Goal: Task Accomplishment & Management: Use online tool/utility

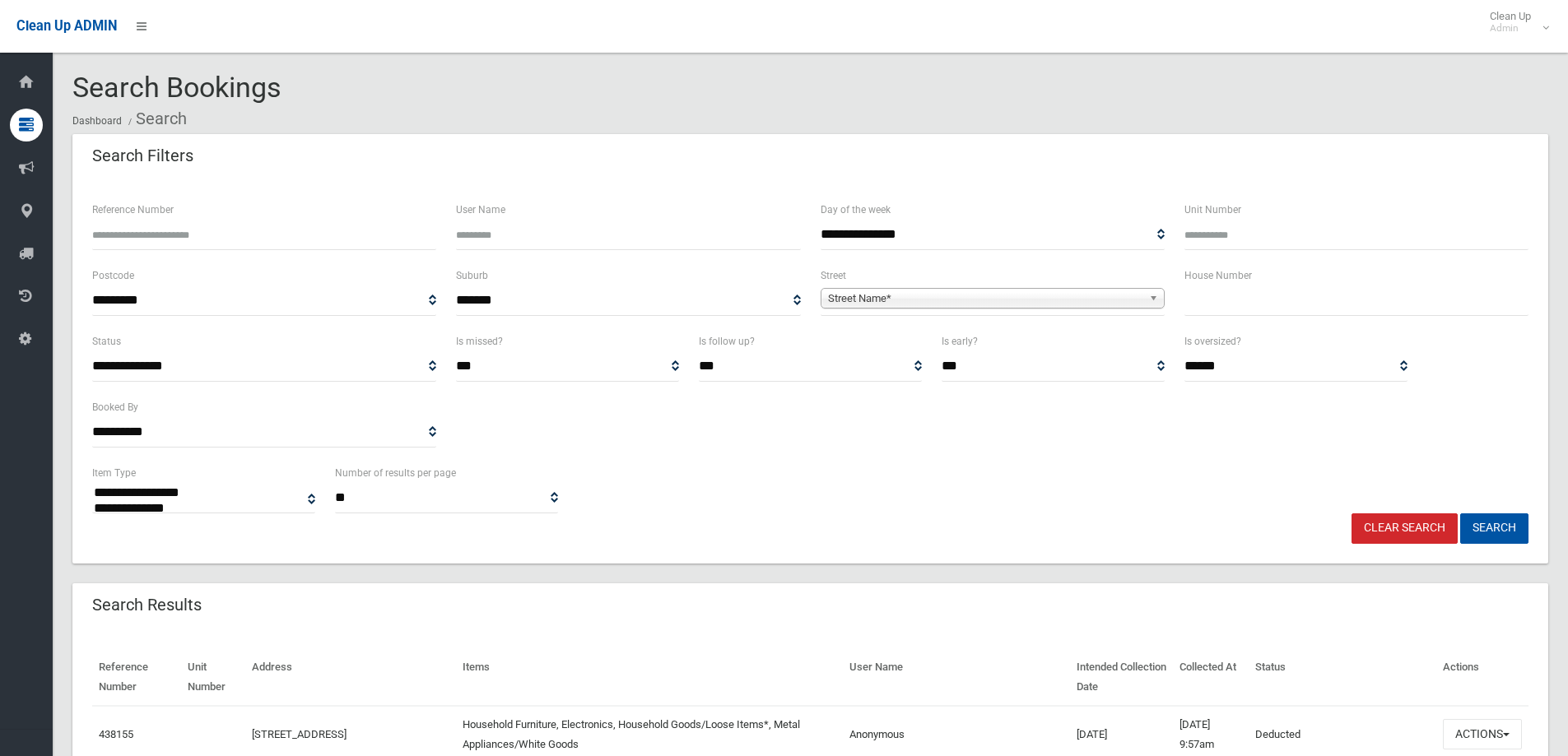
select select
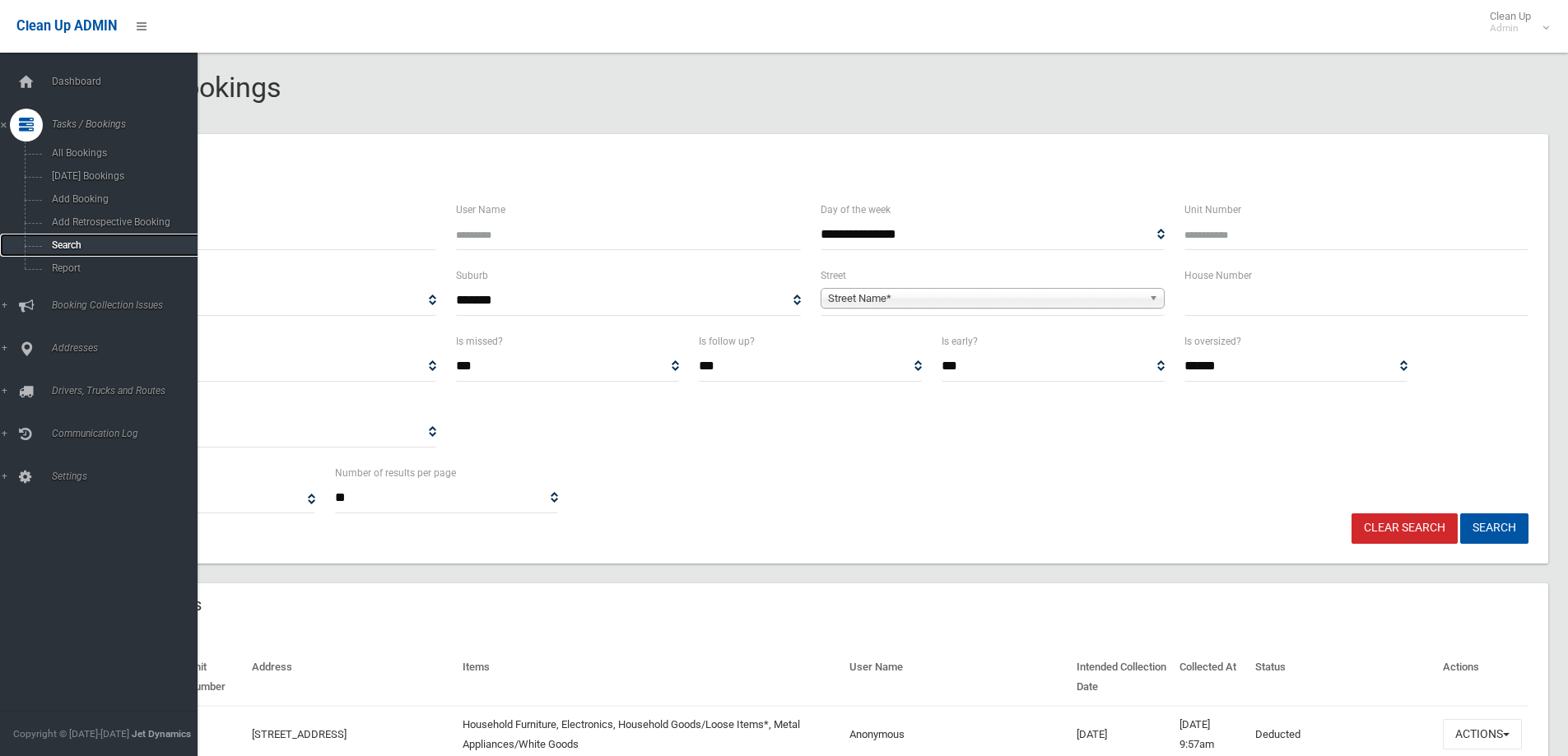
click at [77, 239] on link "Search" at bounding box center [105, 244] width 210 height 23
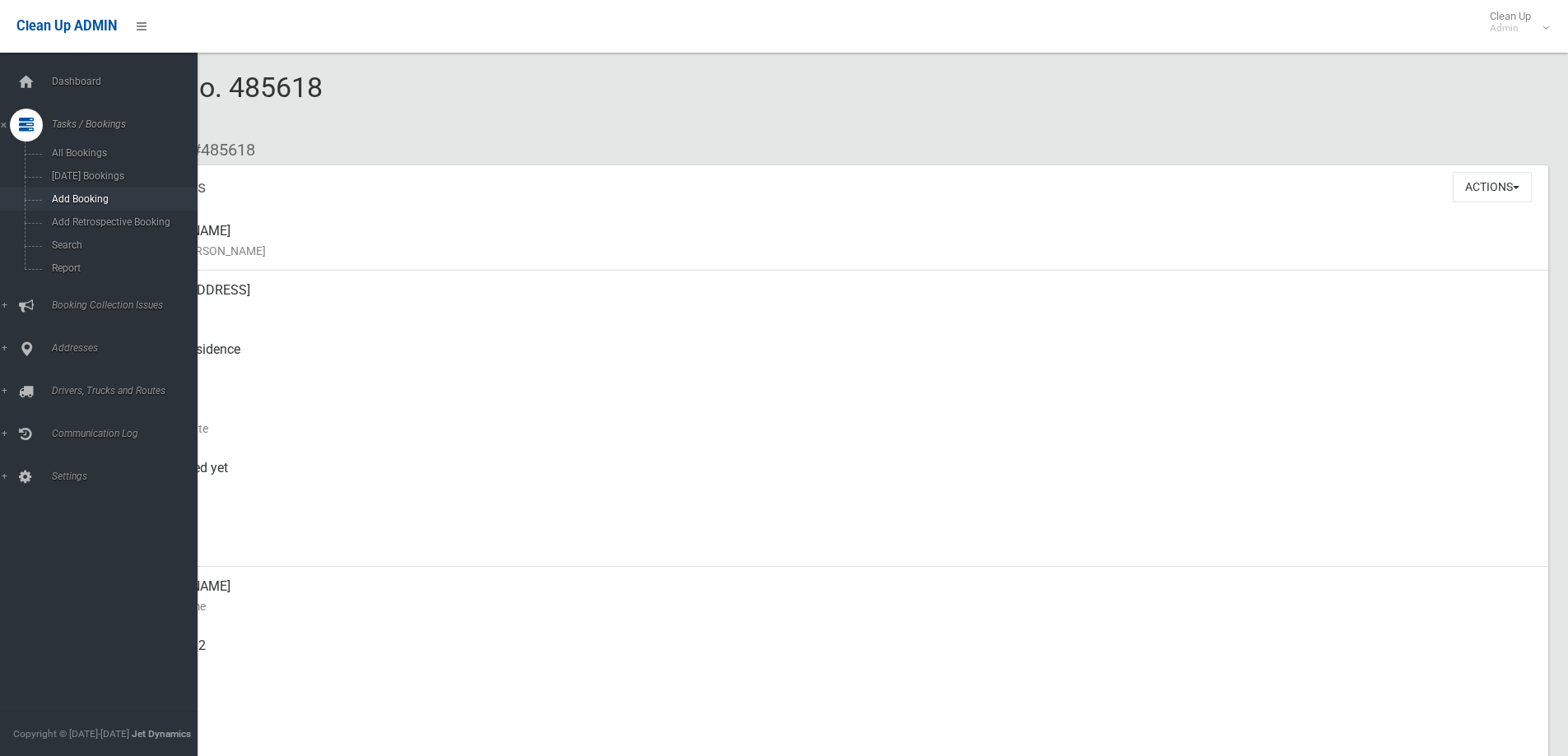
scroll to position [329, 0]
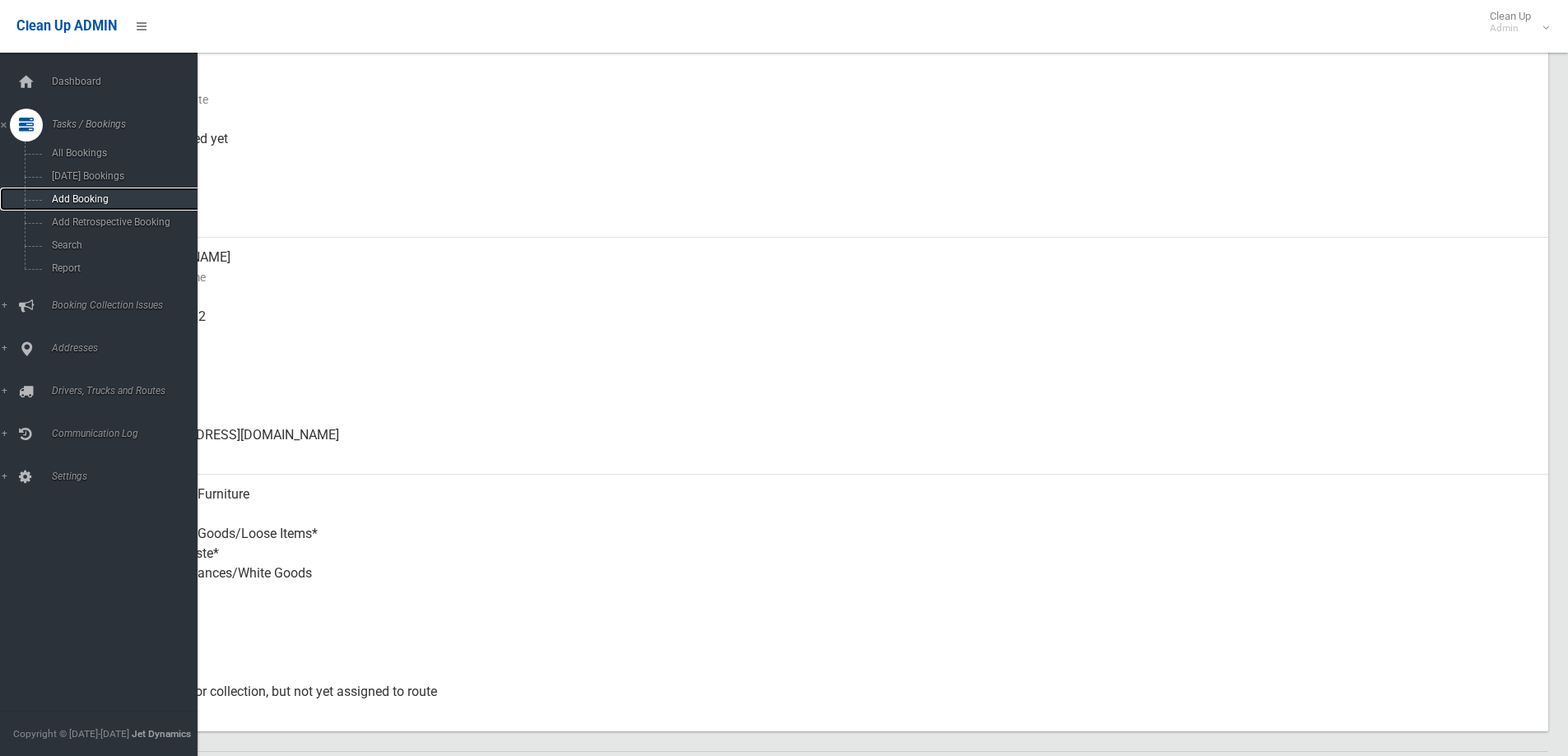
click at [147, 195] on span "Add Booking" at bounding box center [121, 199] width 149 height 12
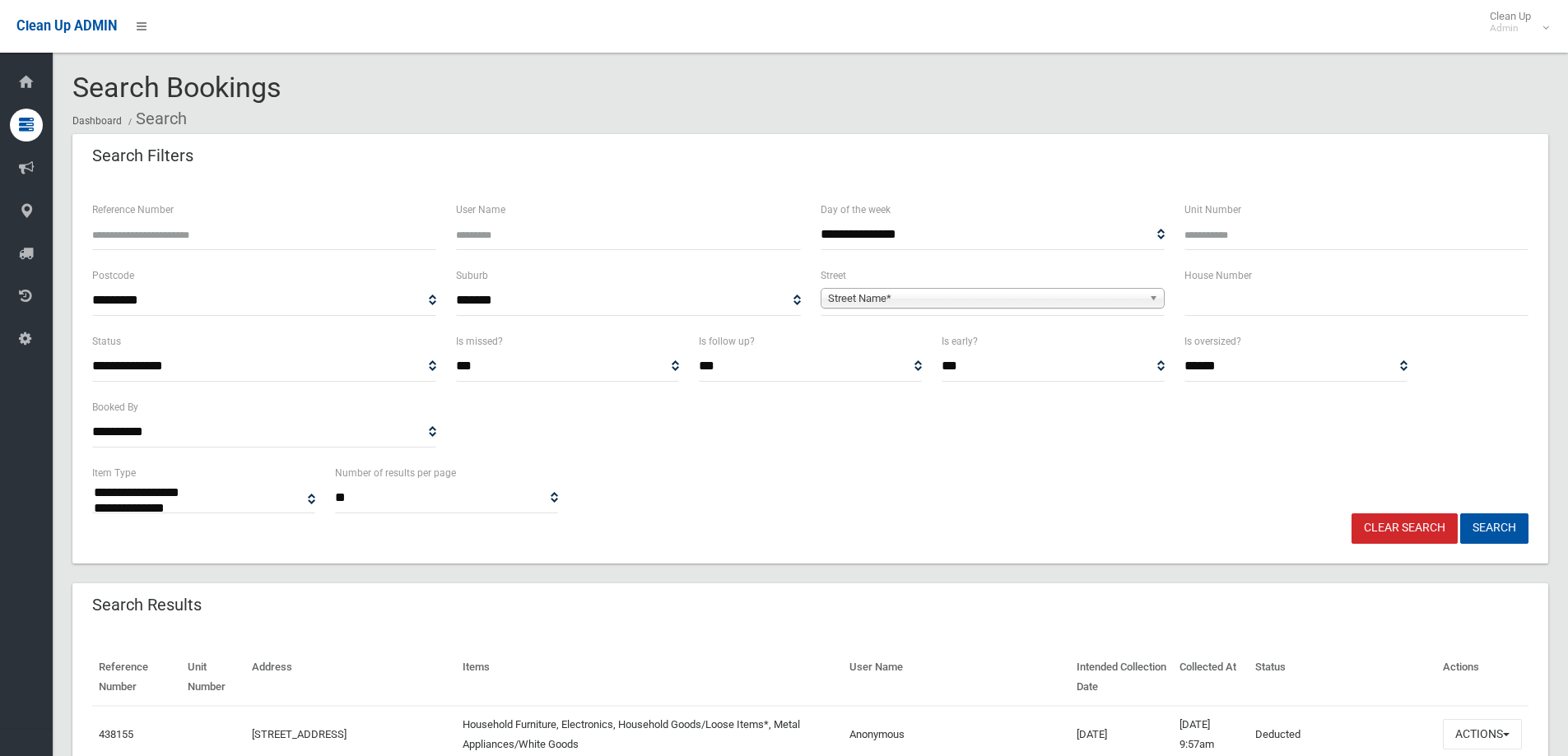
select select
click at [1250, 298] on input "text" at bounding box center [1356, 301] width 344 height 31
type input "**"
click at [963, 312] on span "**********" at bounding box center [993, 301] width 344 height 31
click at [955, 301] on span "Street Name*" at bounding box center [984, 298] width 314 height 20
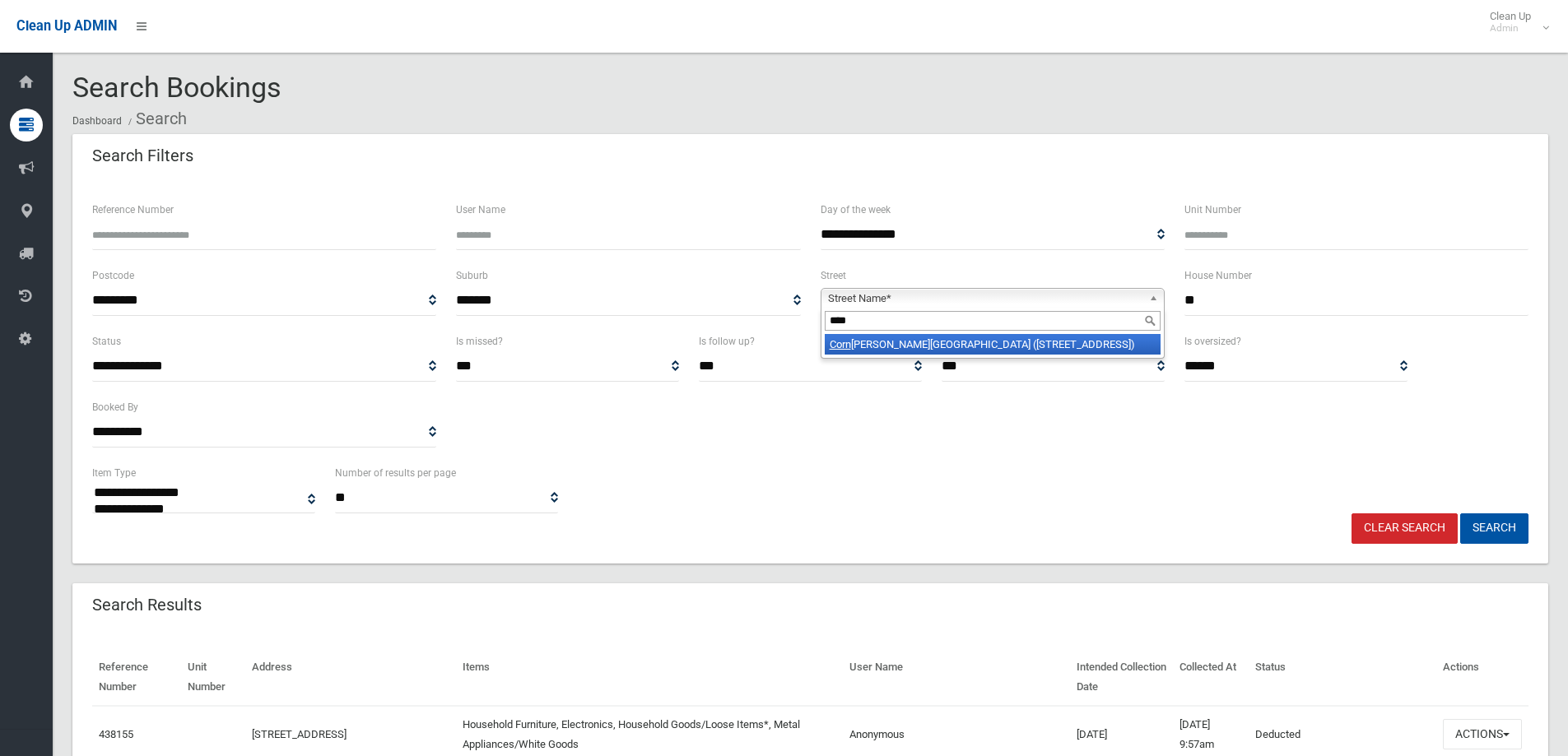
type input "****"
click at [1016, 338] on li "Corn elia Street (WILEY PARK 2195)" at bounding box center [992, 344] width 336 height 21
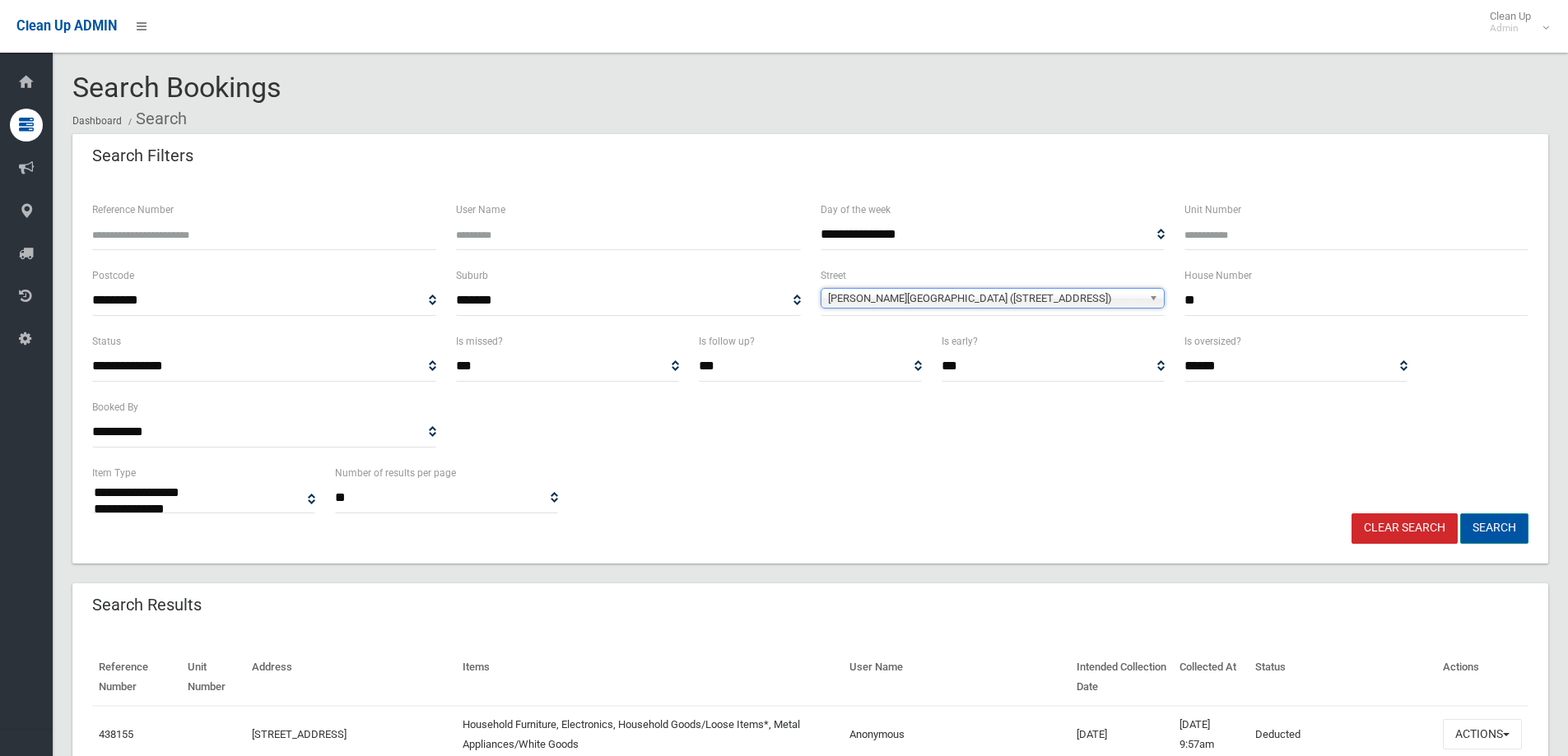
click at [1493, 521] on button "Search" at bounding box center [1495, 529] width 69 height 31
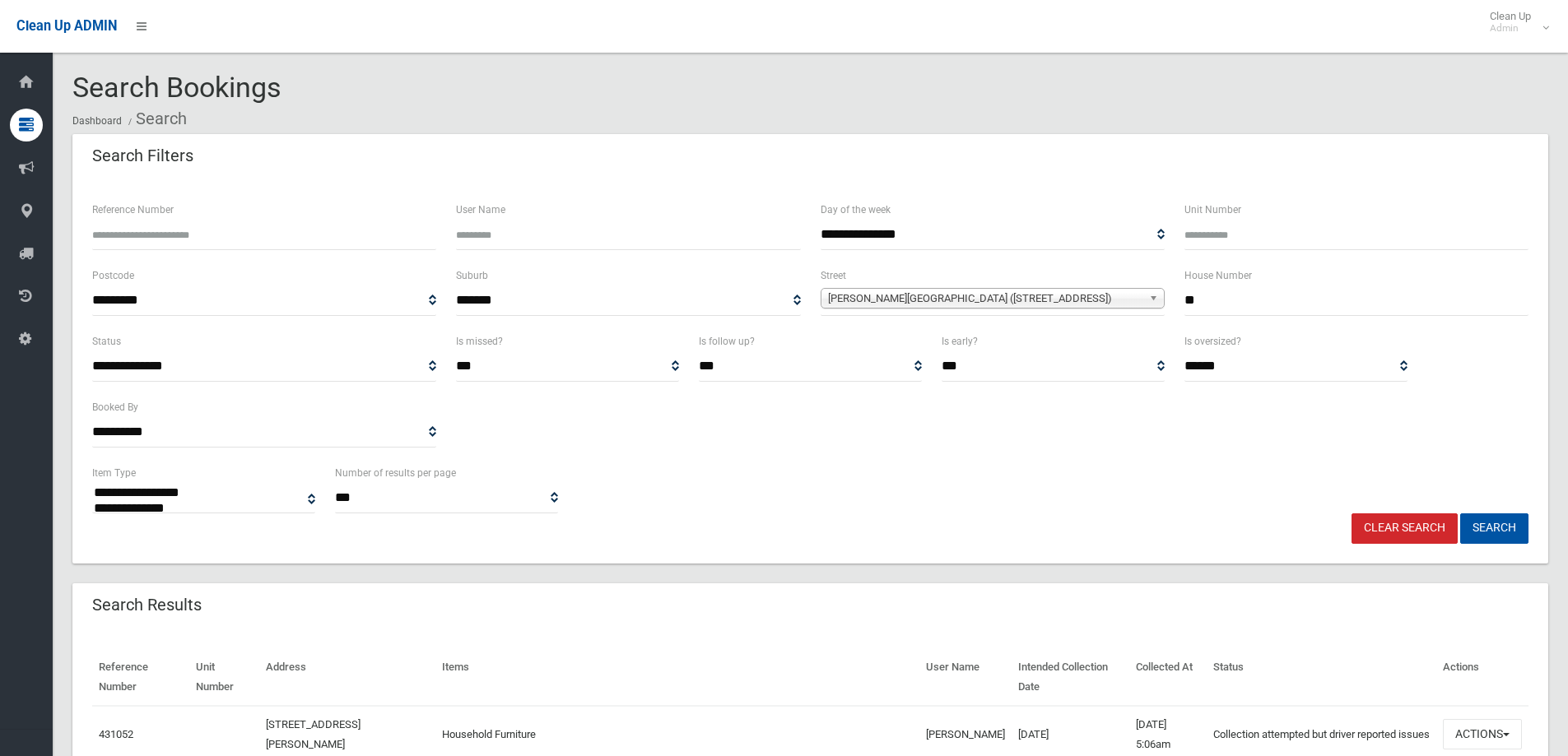
select select
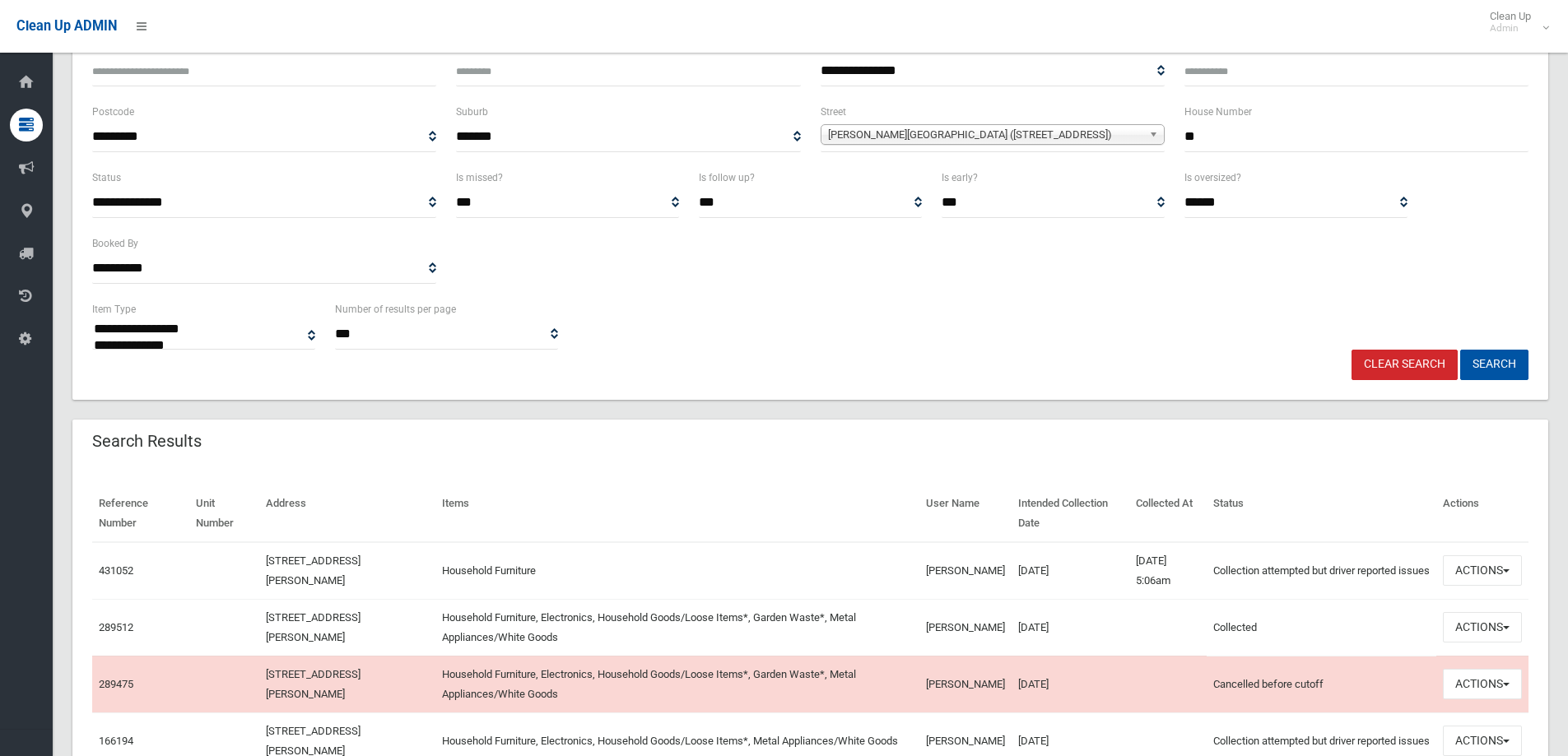
scroll to position [329, 0]
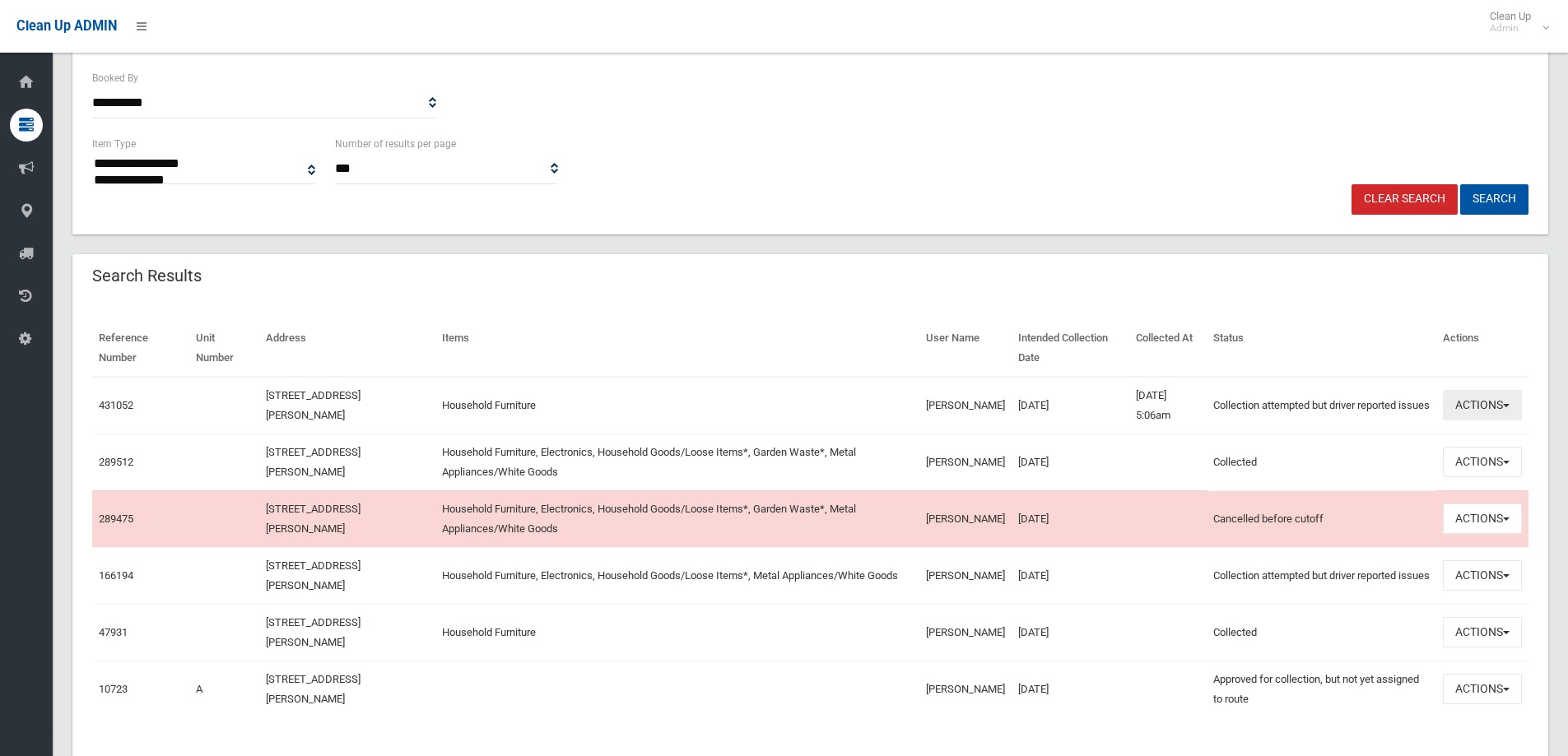
click at [1498, 406] on button "Actions" at bounding box center [1482, 405] width 79 height 31
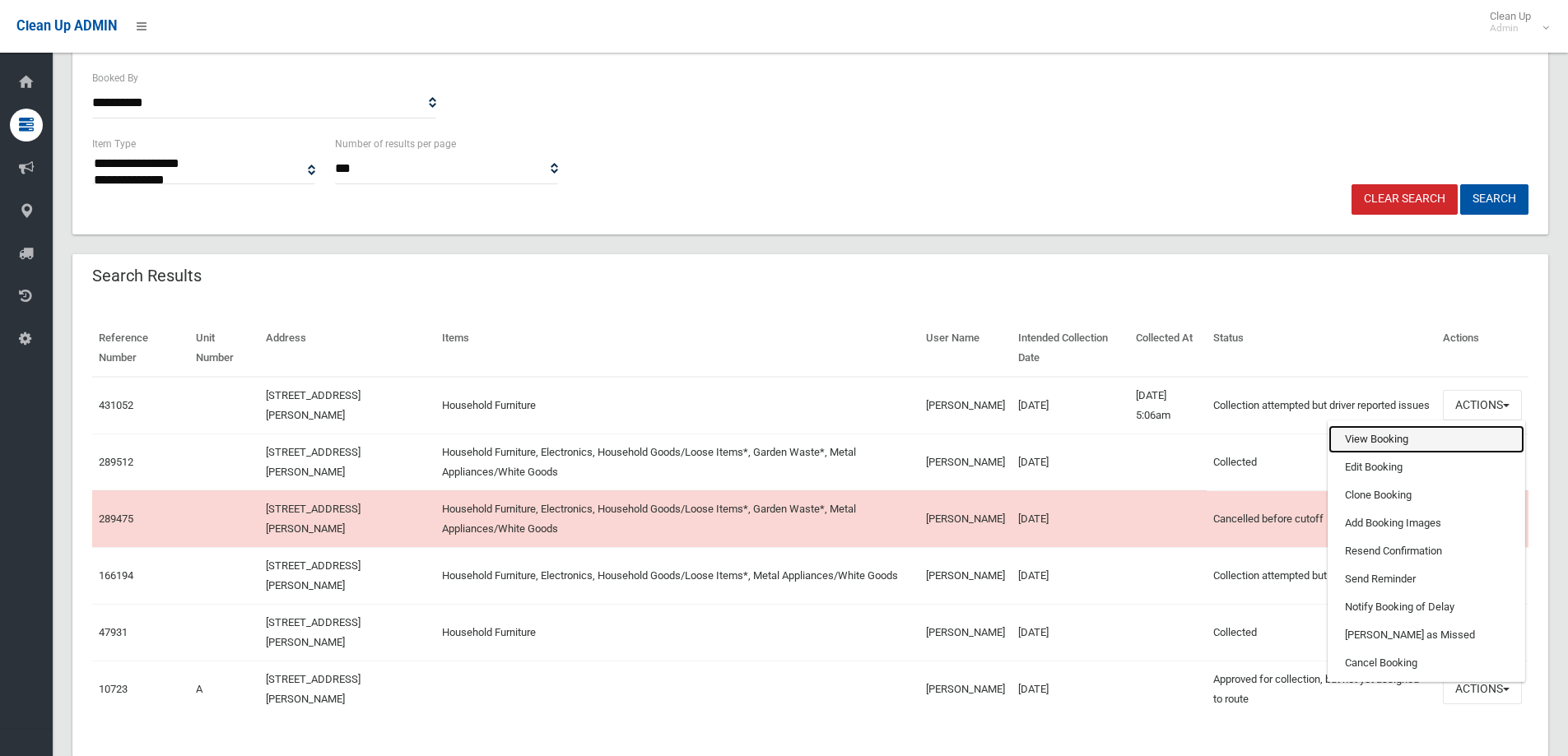
click at [1415, 439] on link "View Booking" at bounding box center [1426, 439] width 195 height 28
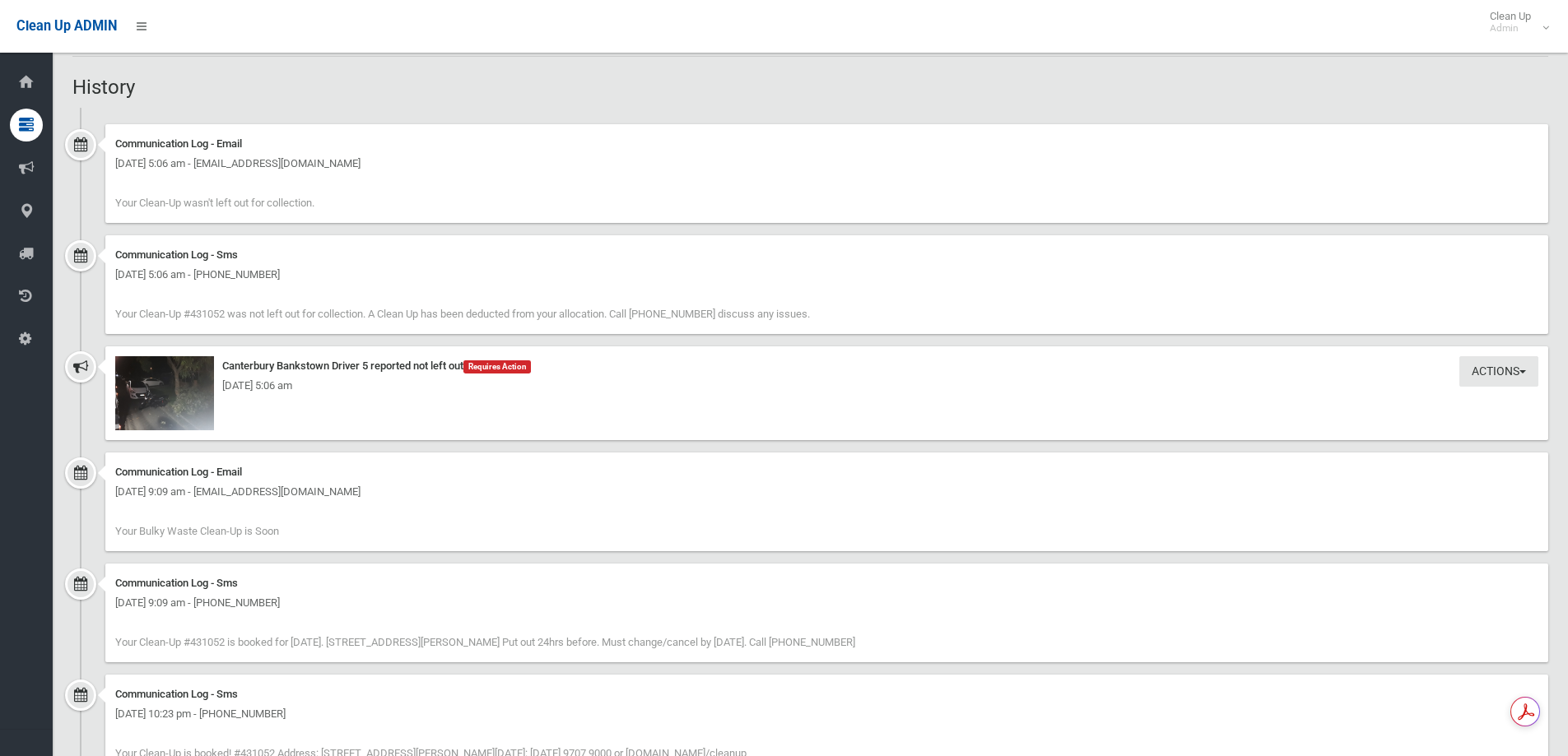
scroll to position [988, 0]
click at [195, 402] on img at bounding box center [164, 391] width 99 height 74
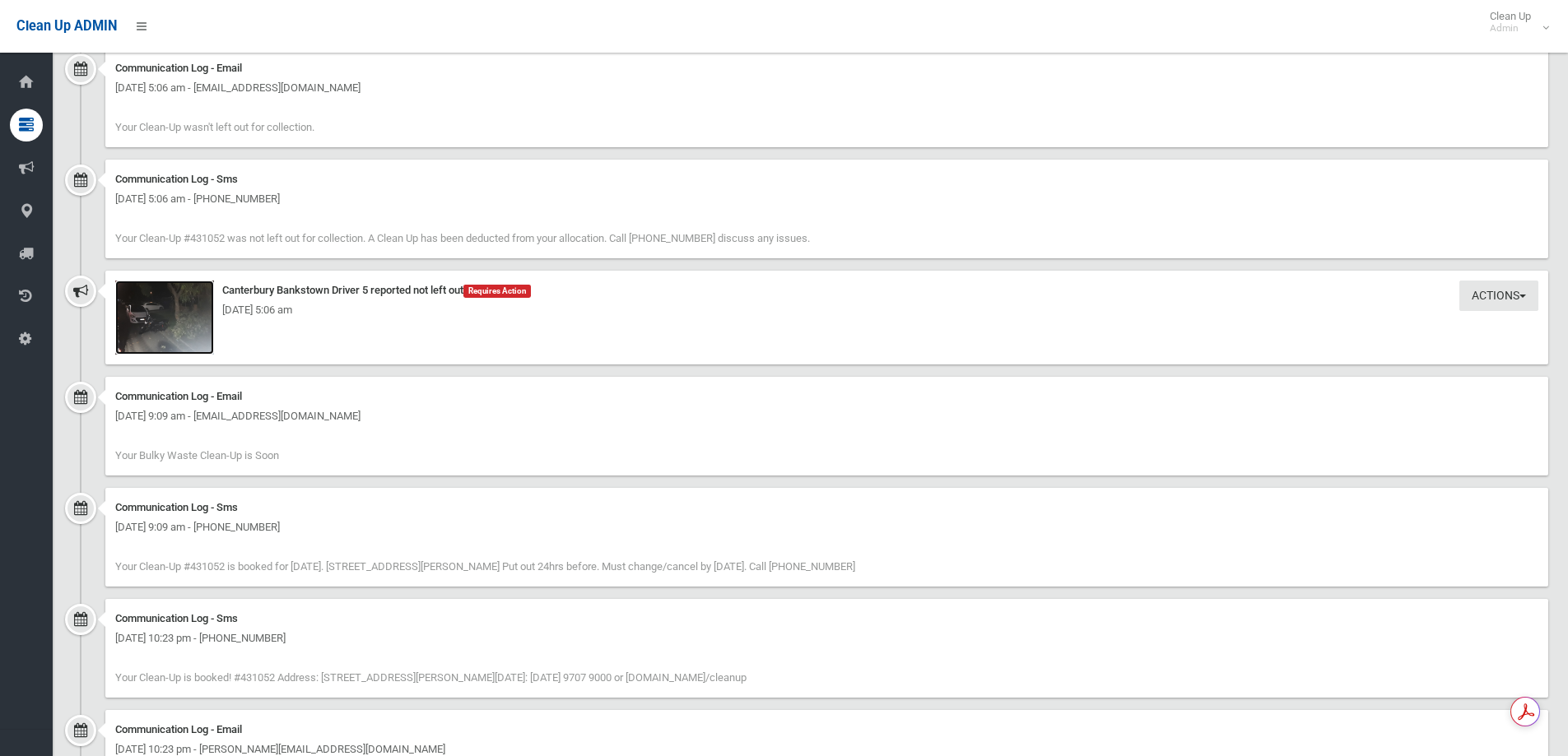
scroll to position [1155, 0]
